Goal: Task Accomplishment & Management: Use online tool/utility

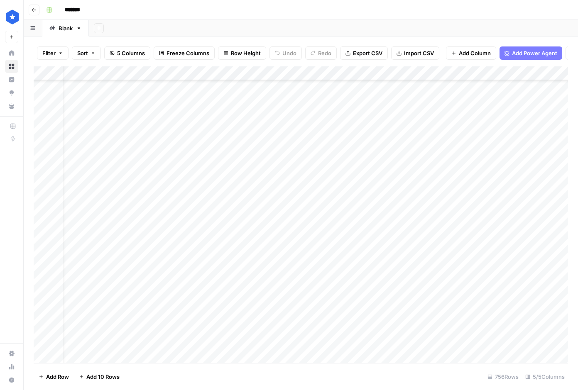
scroll to position [9962, 20]
type input "********"
click at [466, 77] on input "********" at bounding box center [480, 77] width 91 height 10
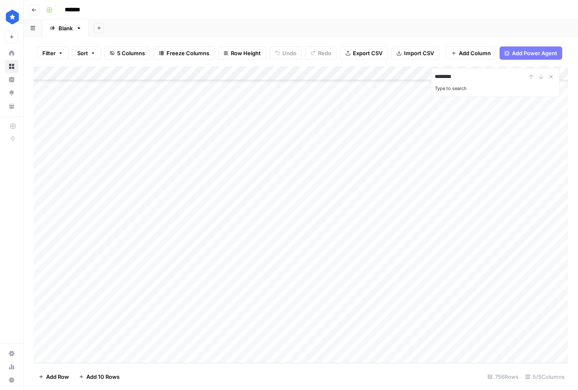
click at [513, 81] on input "********" at bounding box center [480, 77] width 91 height 10
click at [61, 52] on icon "button" at bounding box center [60, 53] width 5 height 5
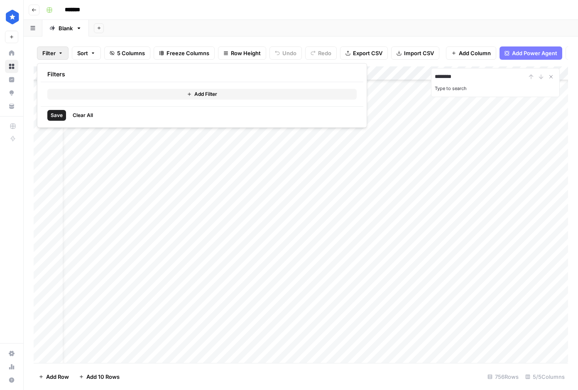
click at [102, 95] on button "Add Filter" at bounding box center [201, 94] width 309 height 11
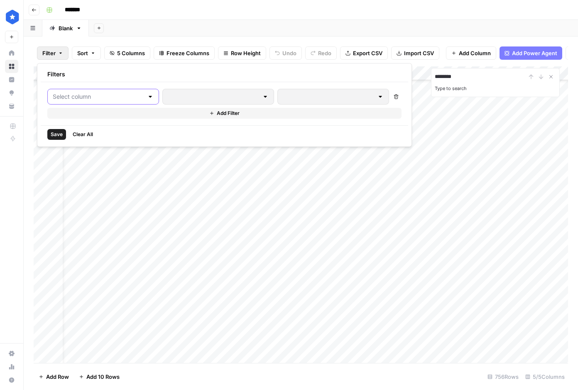
click at [110, 98] on input "text" at bounding box center [98, 97] width 91 height 8
click at [109, 118] on span "[URL][DOMAIN_NAME]" at bounding box center [99, 117] width 70 height 8
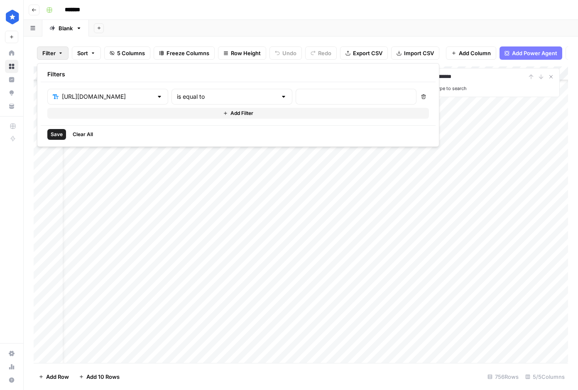
click at [187, 103] on div "is equal to" at bounding box center [232, 97] width 121 height 16
click at [173, 142] on span "contains" at bounding box center [197, 141] width 81 height 8
type input "contains"
click at [301, 97] on input "text" at bounding box center [356, 97] width 110 height 8
type input "maserati"
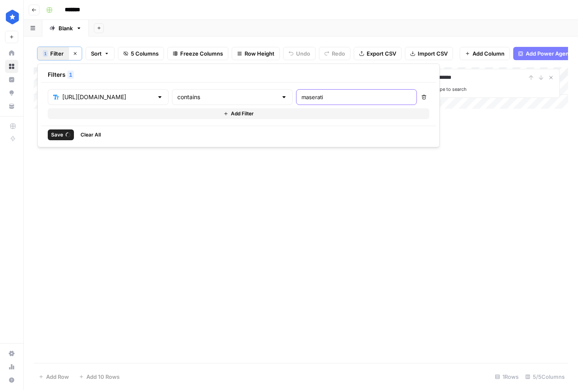
scroll to position [0, 19]
click at [57, 137] on span "Save" at bounding box center [57, 134] width 12 height 7
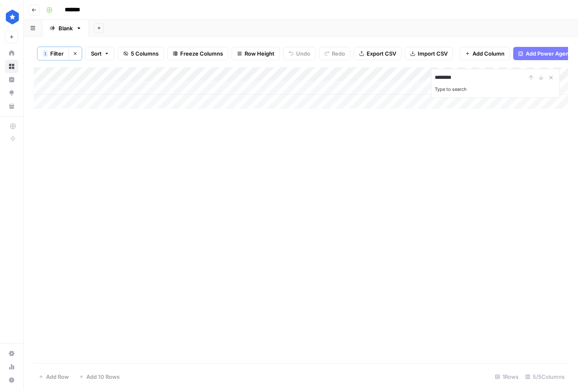
scroll to position [0, 0]
click at [553, 77] on icon "Close Search" at bounding box center [551, 77] width 7 height 7
click at [467, 89] on div "Add Column" at bounding box center [301, 88] width 535 height 42
